Goal: Task Accomplishment & Management: Manage account settings

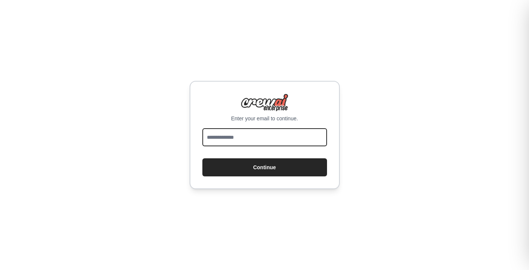
click at [228, 137] on input "email" at bounding box center [264, 137] width 125 height 18
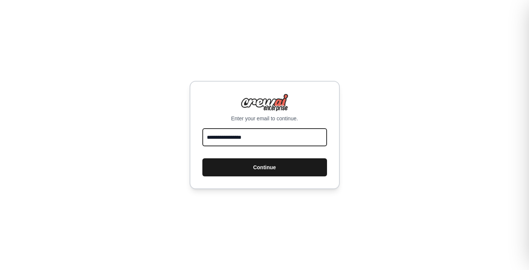
type input "**********"
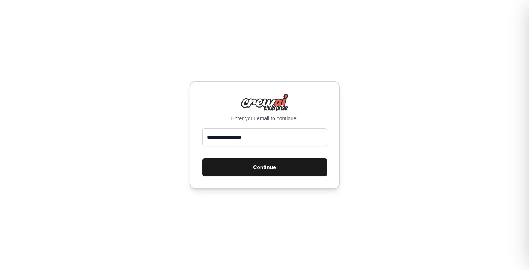
click at [244, 166] on button "Continue" at bounding box center [264, 167] width 125 height 18
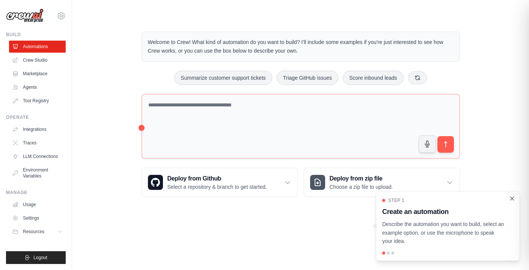
click at [513, 199] on icon "Close walkthrough" at bounding box center [512, 198] width 7 height 7
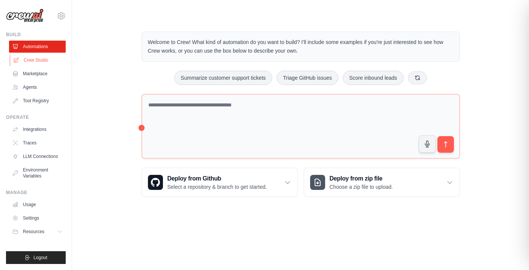
click at [38, 61] on link "Crew Studio" at bounding box center [38, 60] width 57 height 12
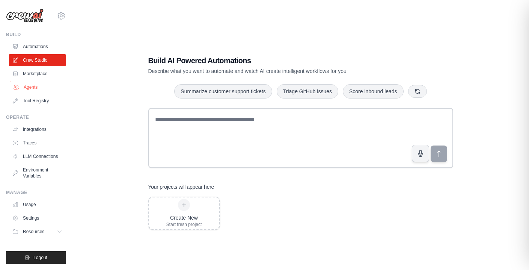
click at [26, 89] on link "Agents" at bounding box center [38, 87] width 57 height 12
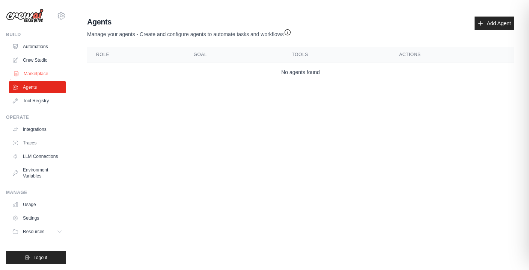
click at [35, 73] on link "Marketplace" at bounding box center [38, 74] width 57 height 12
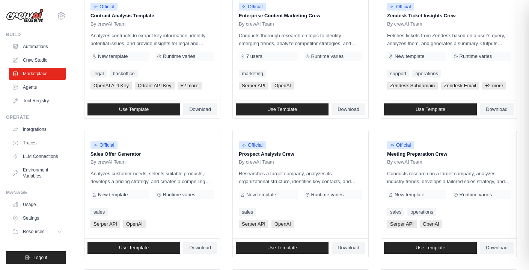
scroll to position [113, 0]
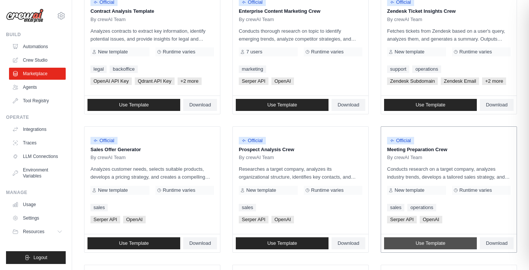
click at [426, 246] on span "Use Template" at bounding box center [431, 243] width 30 height 6
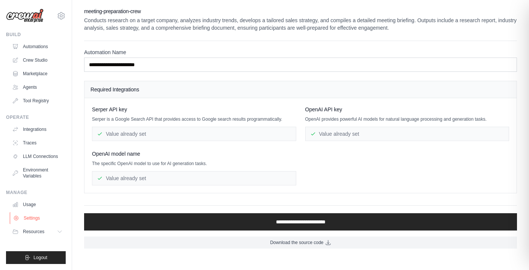
click at [25, 219] on link "Settings" at bounding box center [38, 218] width 57 height 12
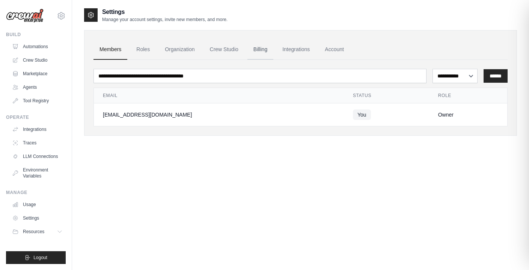
click at [262, 48] on link "Billing" at bounding box center [260, 49] width 26 height 20
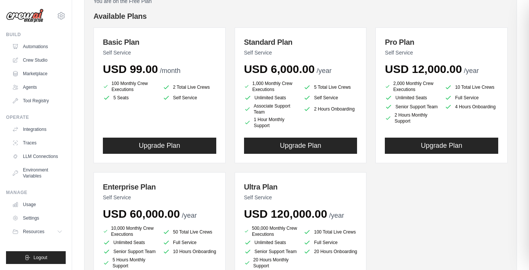
scroll to position [79, 0]
